Goal: Information Seeking & Learning: Learn about a topic

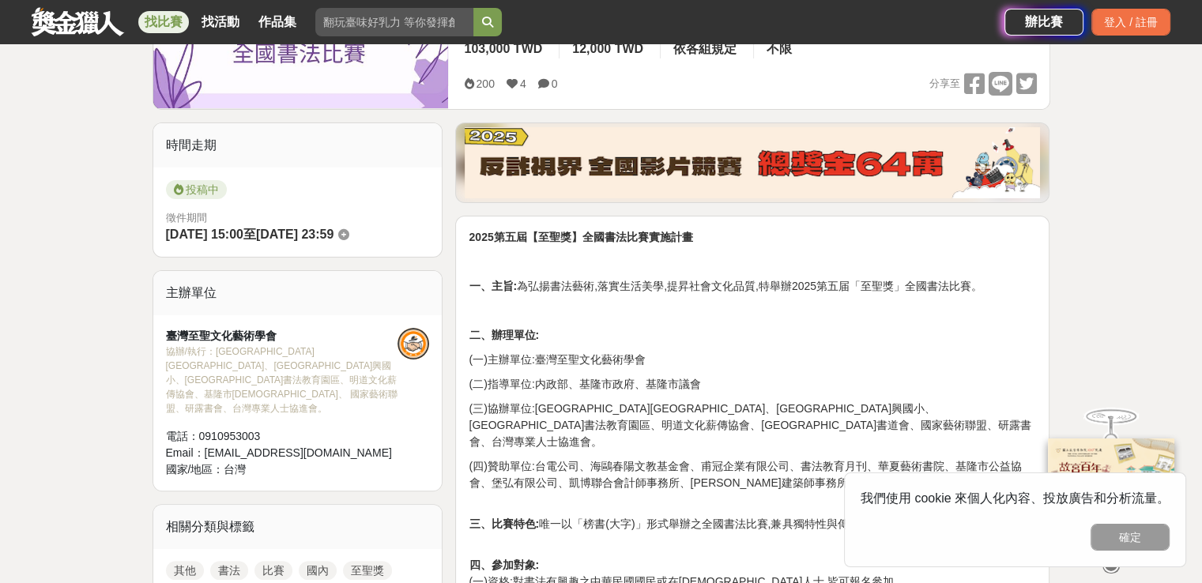
scroll to position [237, 0]
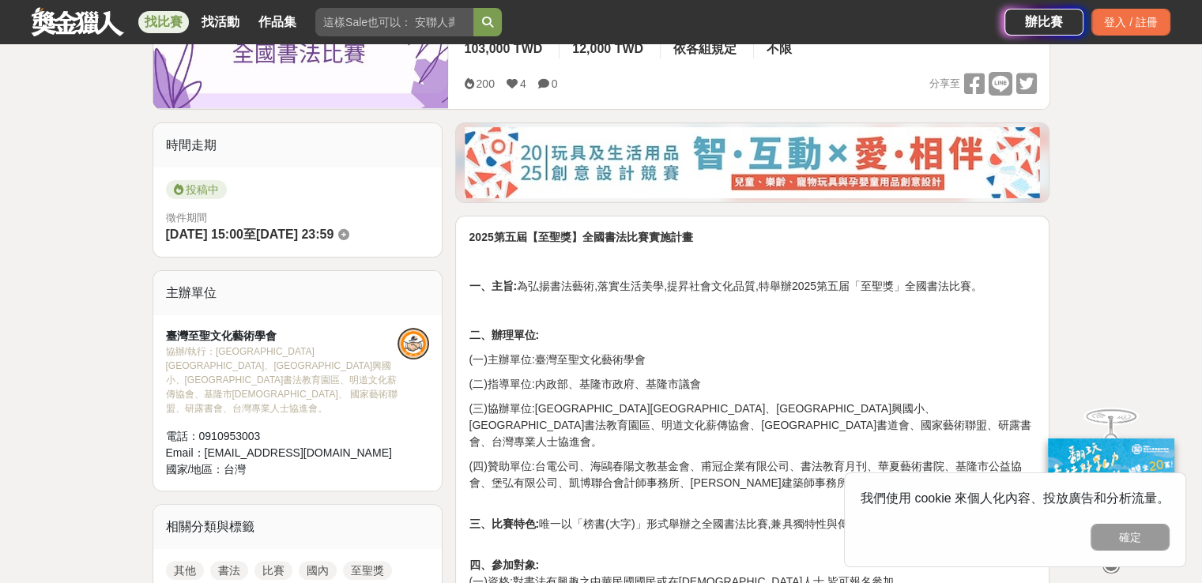
scroll to position [237, 0]
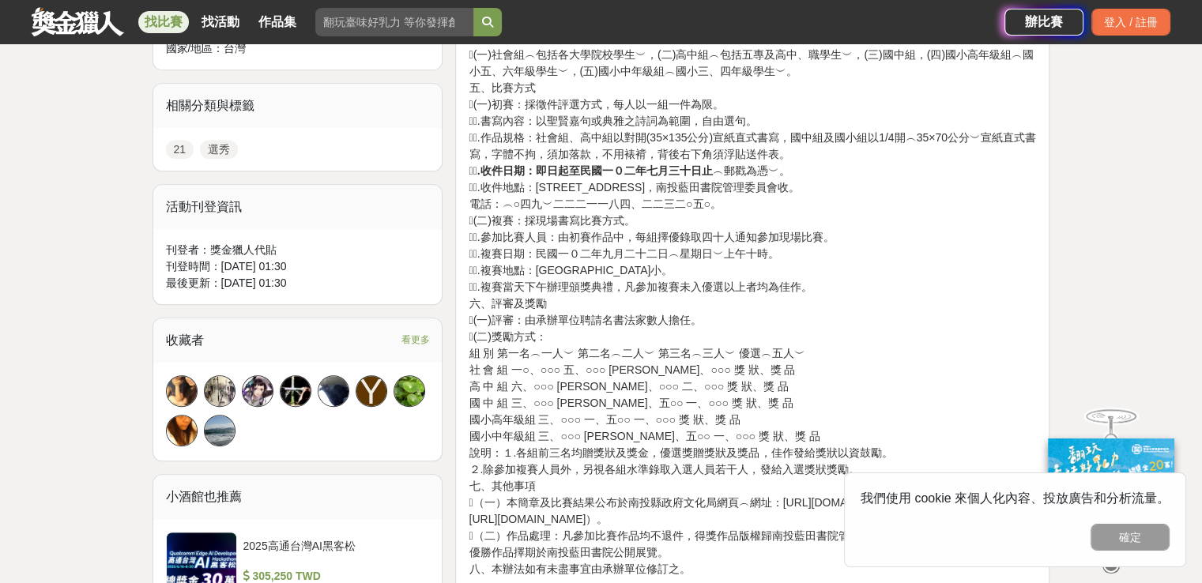
scroll to position [790, 0]
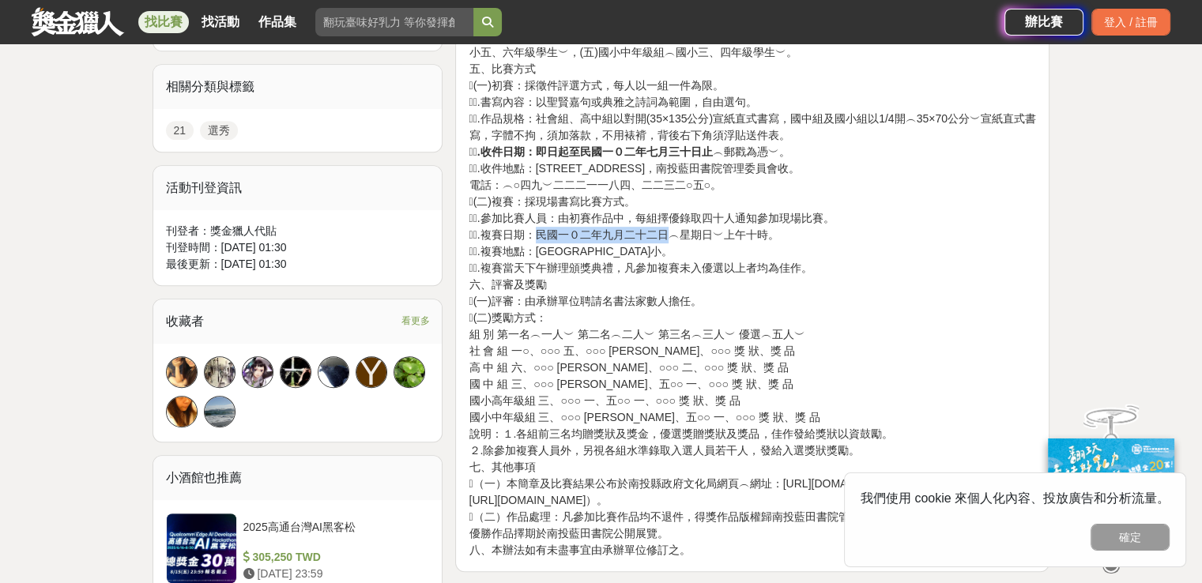
drag, startPoint x: 550, startPoint y: 236, endPoint x: 683, endPoint y: 237, distance: 132.8
click at [683, 237] on span "２.複賽日期：民國一０二年九月二十二日︵星期日︶上午十時。" at bounding box center [624, 234] width 310 height 13
drag, startPoint x: 672, startPoint y: 235, endPoint x: 647, endPoint y: 256, distance: 32.5
click at [647, 256] on div "一、實施目的 闡揚儒家思想，倡導固有倫理道德，推展書法藝術，建立書香社會，啟發藝文人才，提昇社會生活品質。 二、辦理單位 (一)指導單位：南投縣政府、南投縣…" at bounding box center [753, 200] width 568 height 717
drag, startPoint x: 551, startPoint y: 237, endPoint x: 725, endPoint y: 235, distance: 173.9
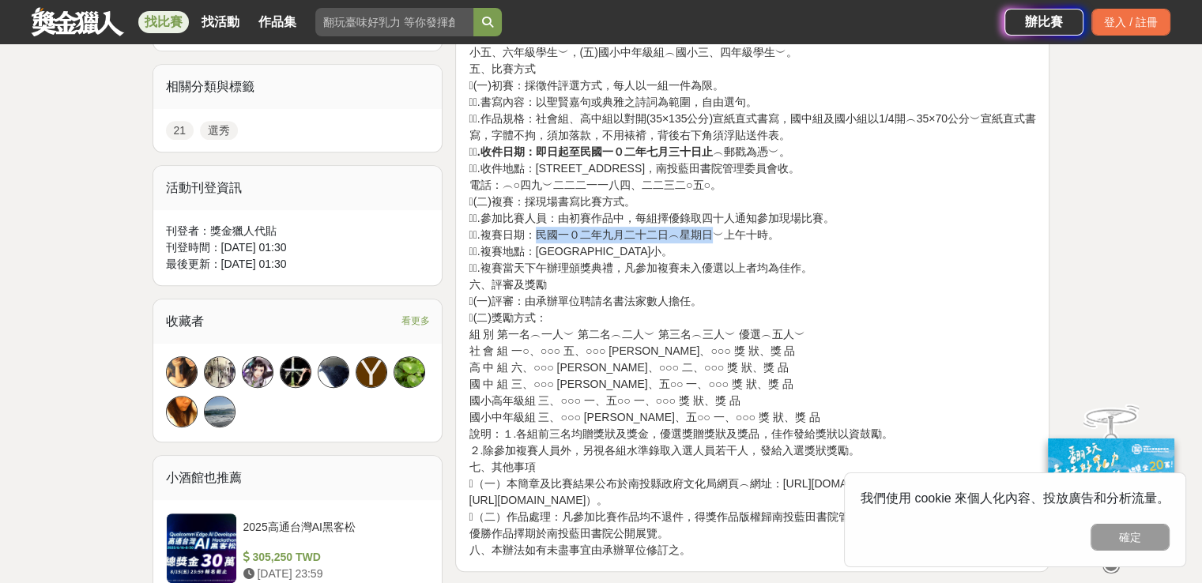
click at [725, 235] on span "２.複賽日期：民國一０二年九月二十二日︵星期日︶上午十時。" at bounding box center [624, 234] width 310 height 13
copy span "民國一０二年九月二十二日︵星期日"
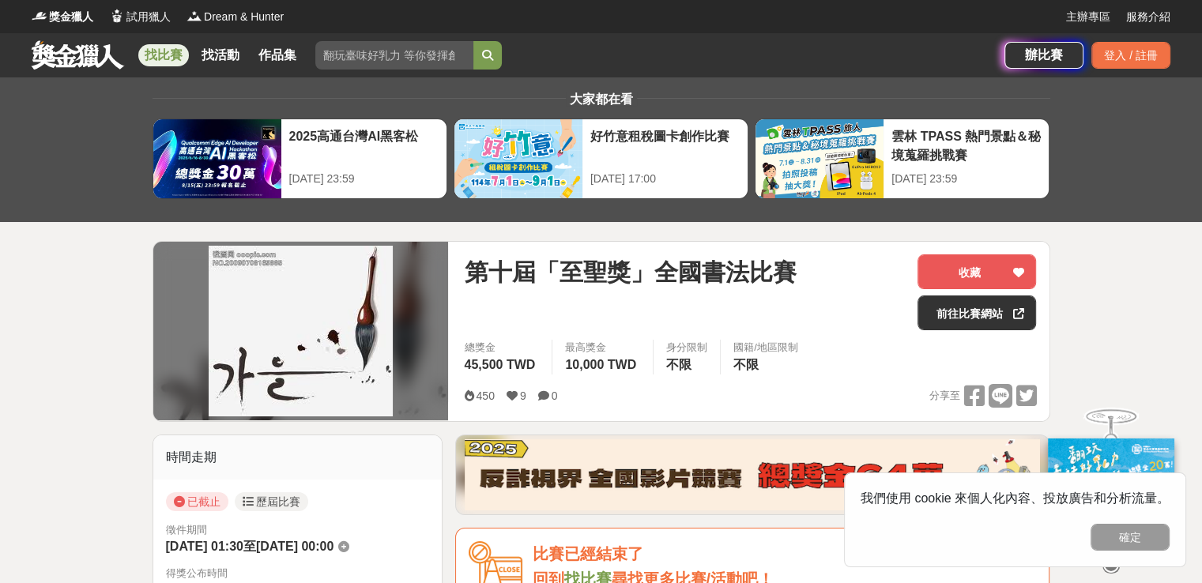
scroll to position [0, 0]
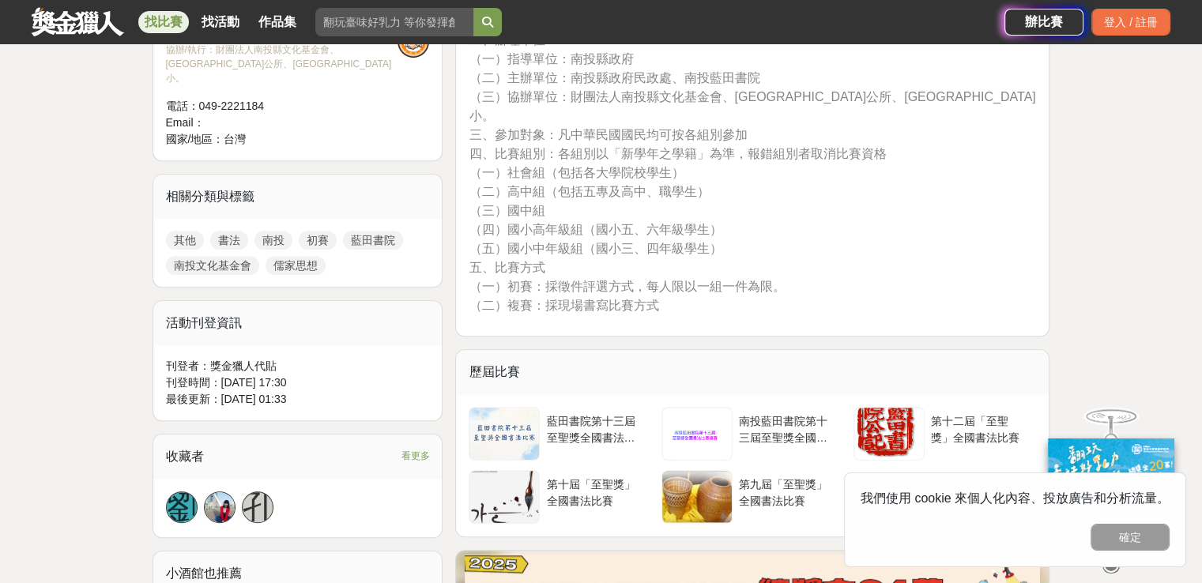
scroll to position [711, 0]
